Goal: Information Seeking & Learning: Understand process/instructions

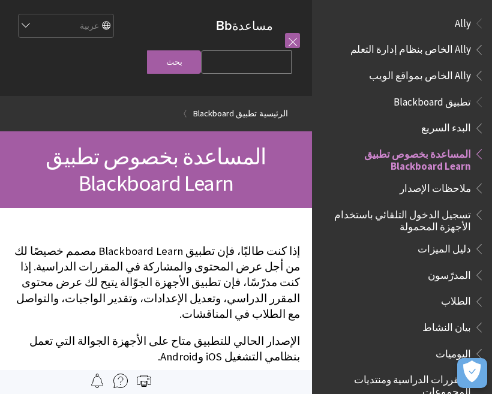
scroll to position [124, 0]
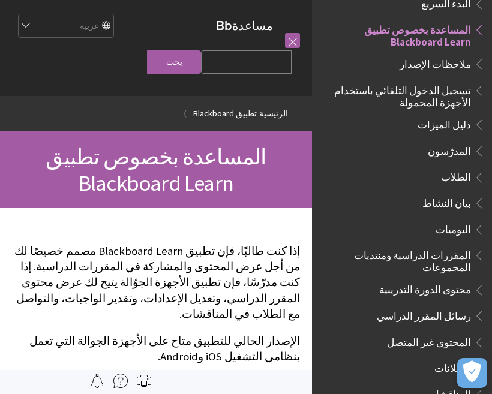
click at [263, 52] on input "Search Query" at bounding box center [246, 61] width 91 height 23
click at [253, 50] on input "Search Query" at bounding box center [246, 61] width 91 height 23
click at [260, 59] on input "Search Query" at bounding box center [246, 61] width 91 height 23
type input "كيف أغير كلمة المرور"
click at [200, 64] on input "بحث" at bounding box center [174, 61] width 54 height 23
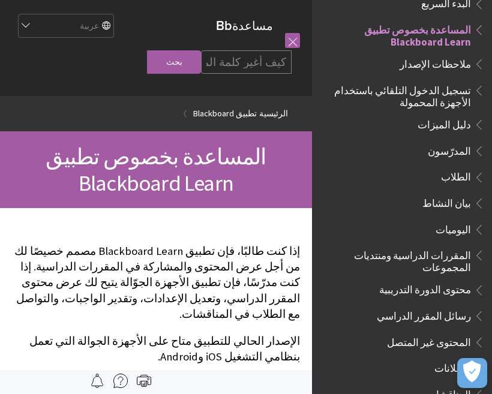
click at [200, 64] on input "بحث" at bounding box center [174, 61] width 54 height 23
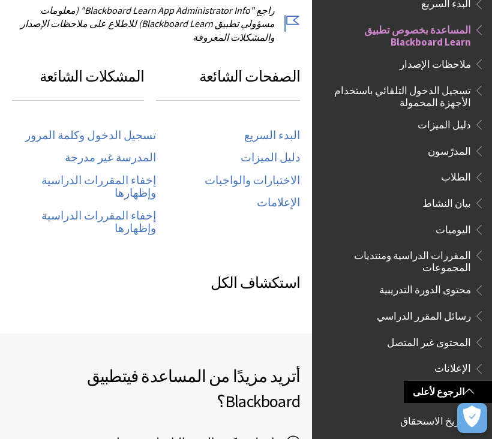
scroll to position [631, 0]
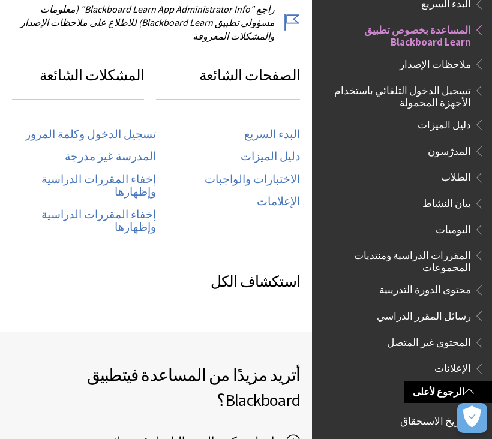
click at [139, 128] on link "تسجيل الدخول وكلمة المرور" at bounding box center [90, 135] width 131 height 14
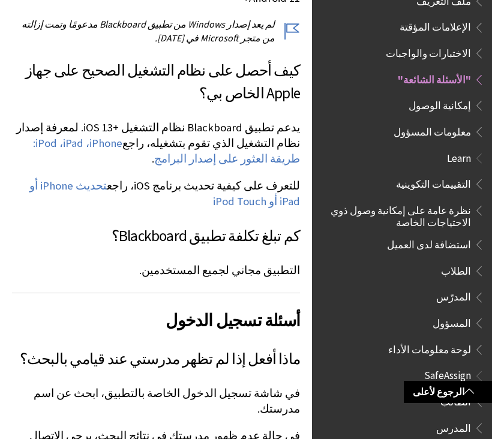
scroll to position [370, 0]
